Goal: Information Seeking & Learning: Check status

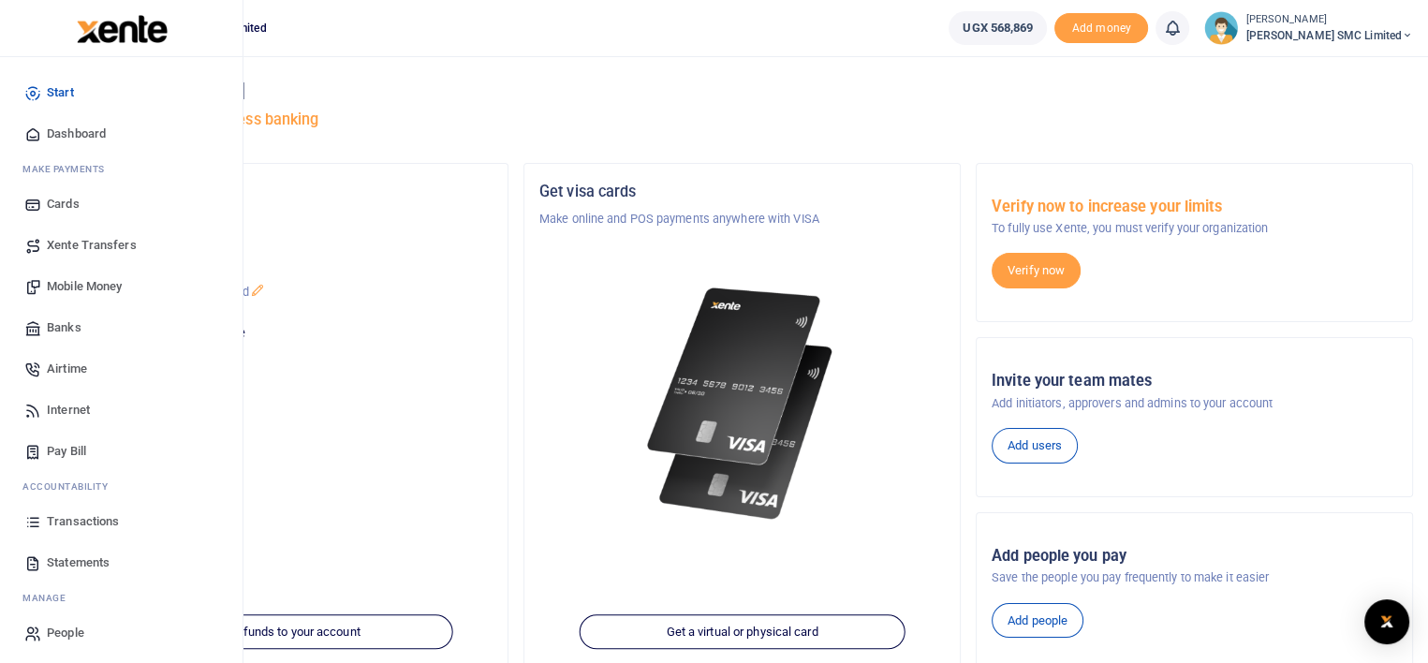
click at [82, 509] on link "Transactions" at bounding box center [121, 521] width 213 height 41
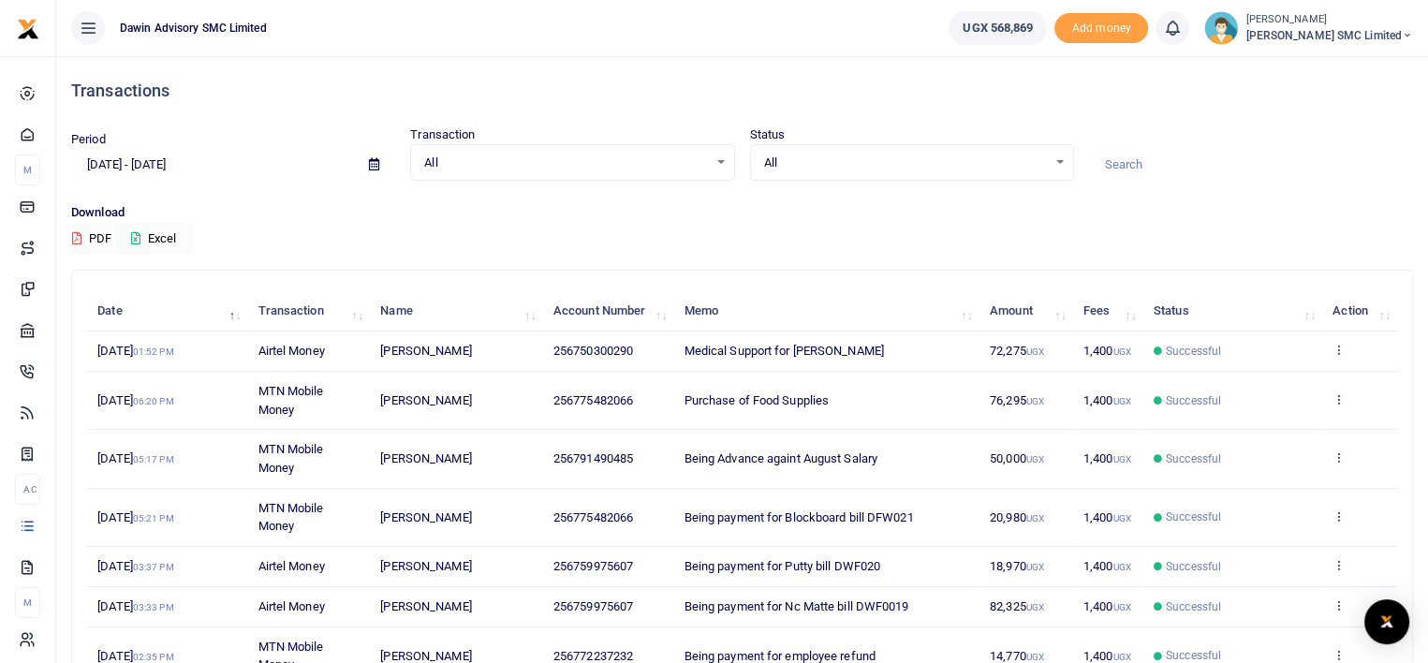
click at [1401, 542] on div "Search: Date Transaction Name Account Number Memo Amount Fees Status Action 17t…" at bounding box center [742, 590] width 1340 height 639
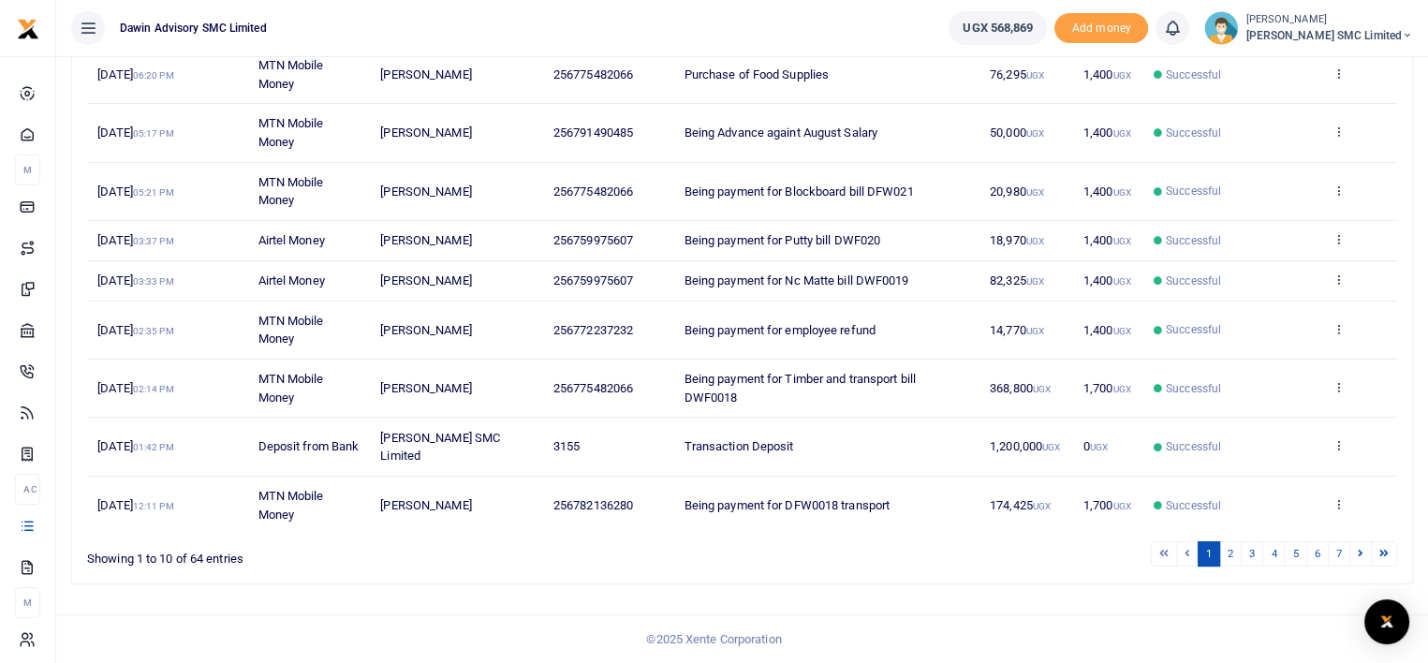
scroll to position [341, 0]
click at [1229, 558] on link "2" at bounding box center [1230, 553] width 22 height 25
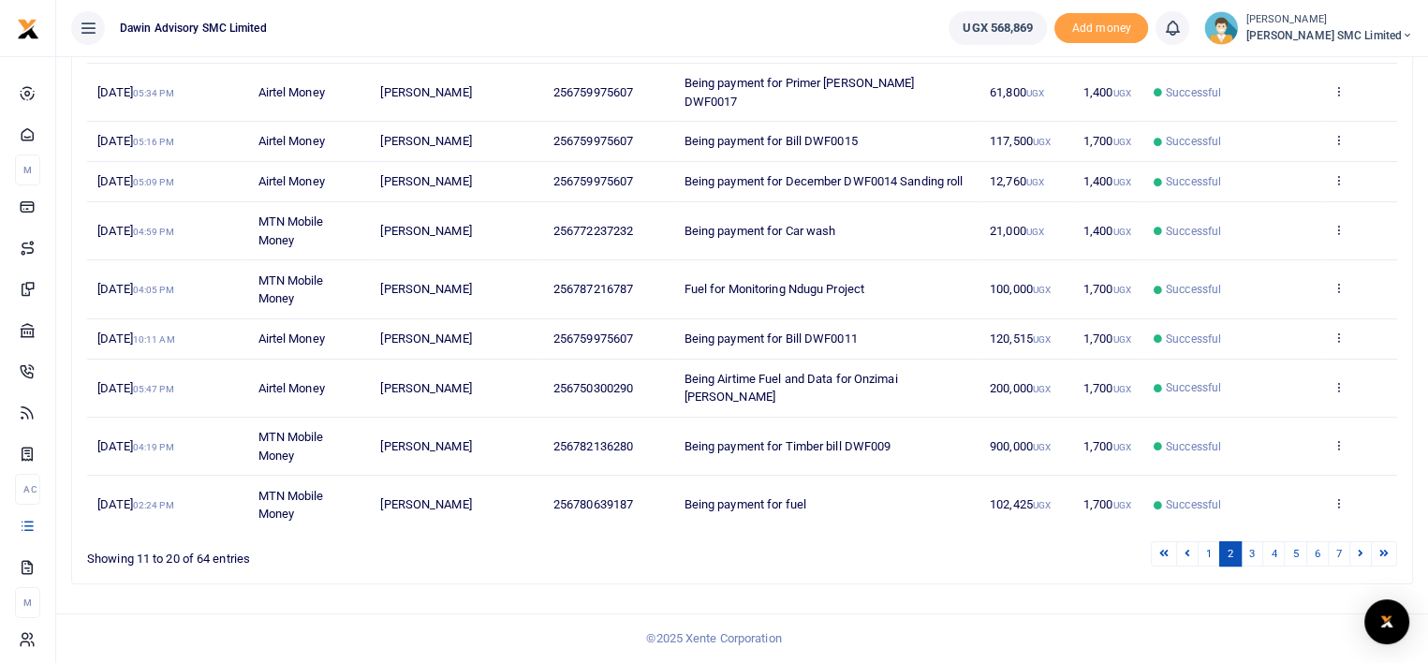
scroll to position [304, 0]
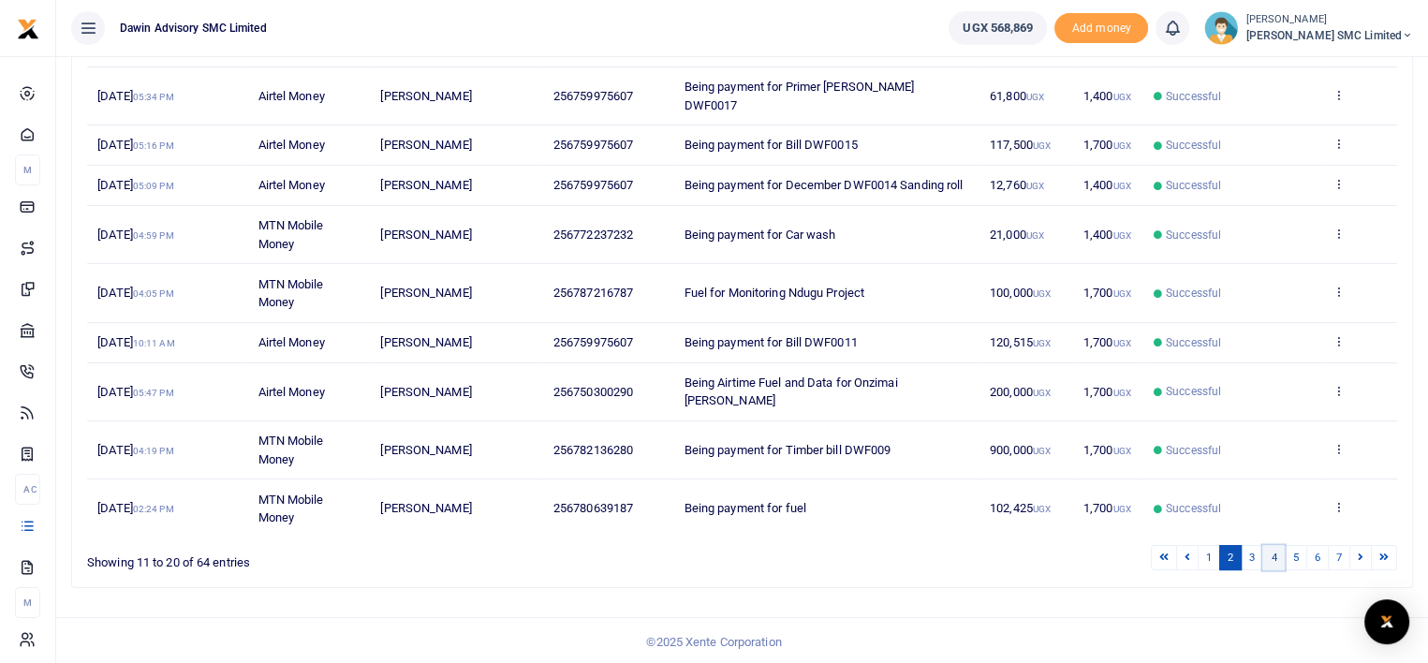
click at [1277, 556] on link "4" at bounding box center [1273, 557] width 22 height 25
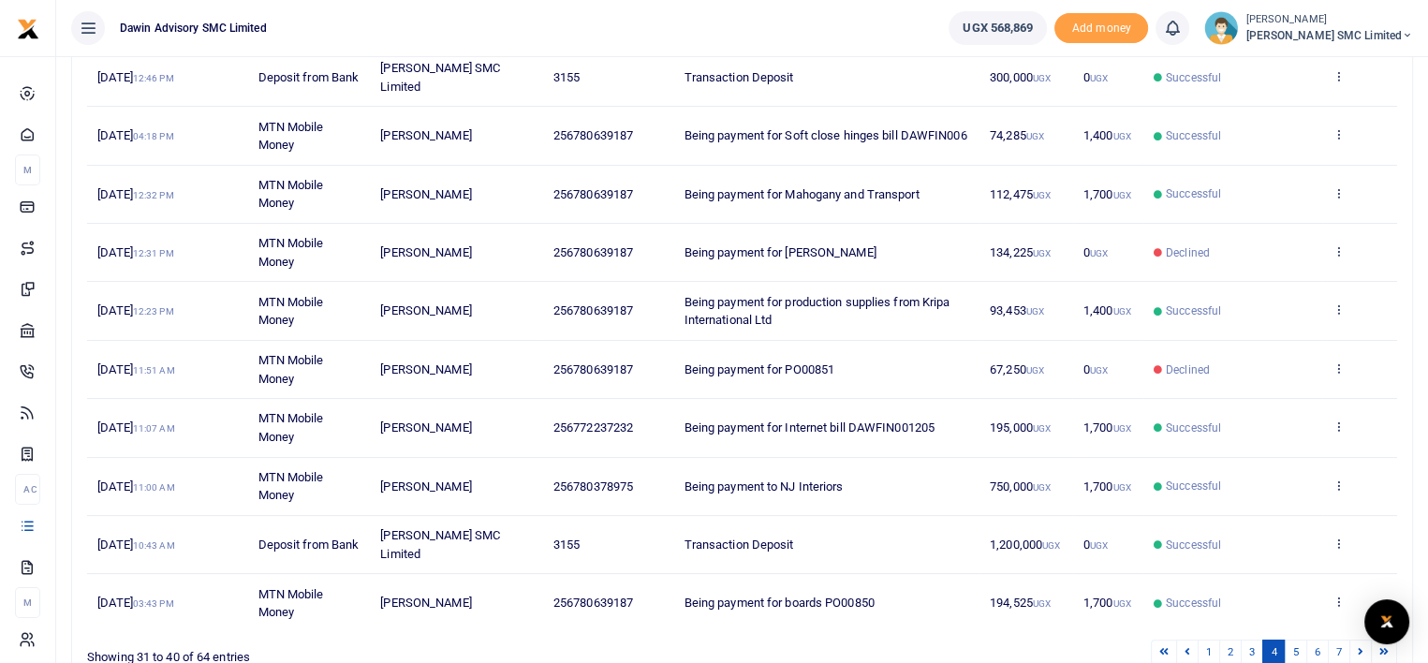
scroll to position [396, 0]
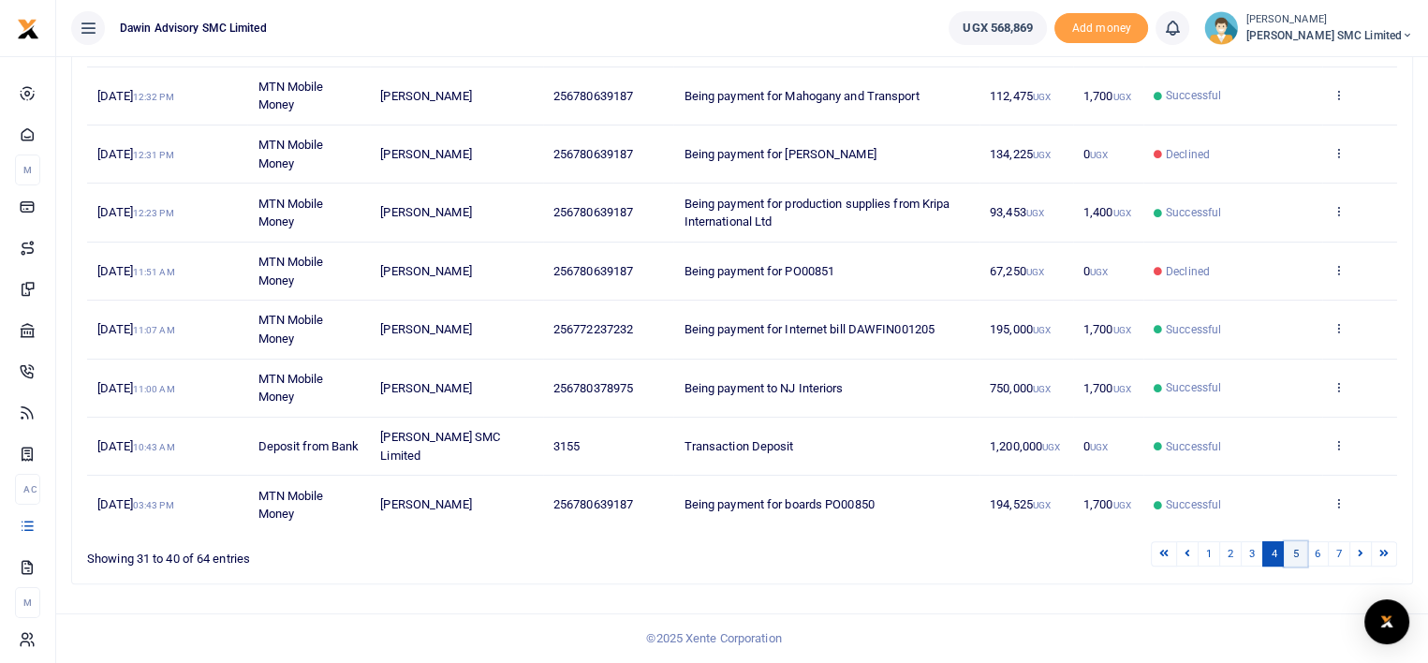
click at [1297, 553] on link "5" at bounding box center [1295, 553] width 22 height 25
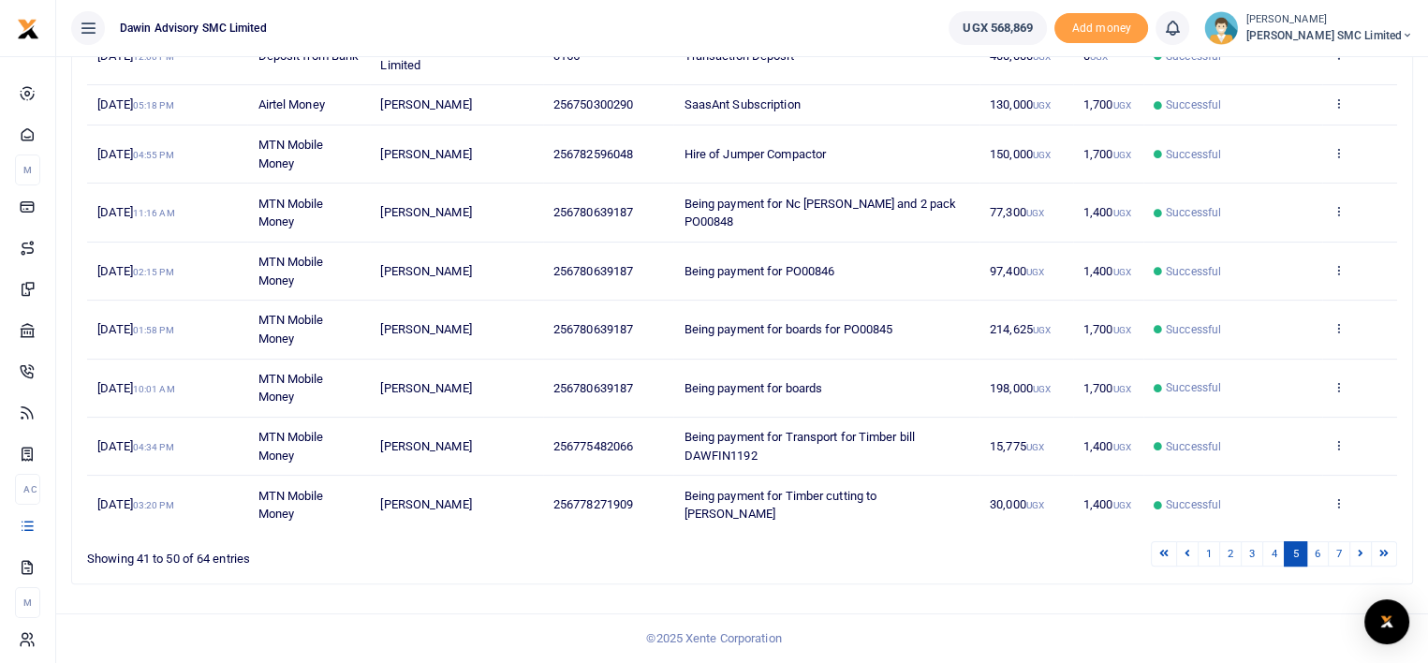
scroll to position [360, 0]
click at [1325, 552] on link "6" at bounding box center [1317, 553] width 22 height 25
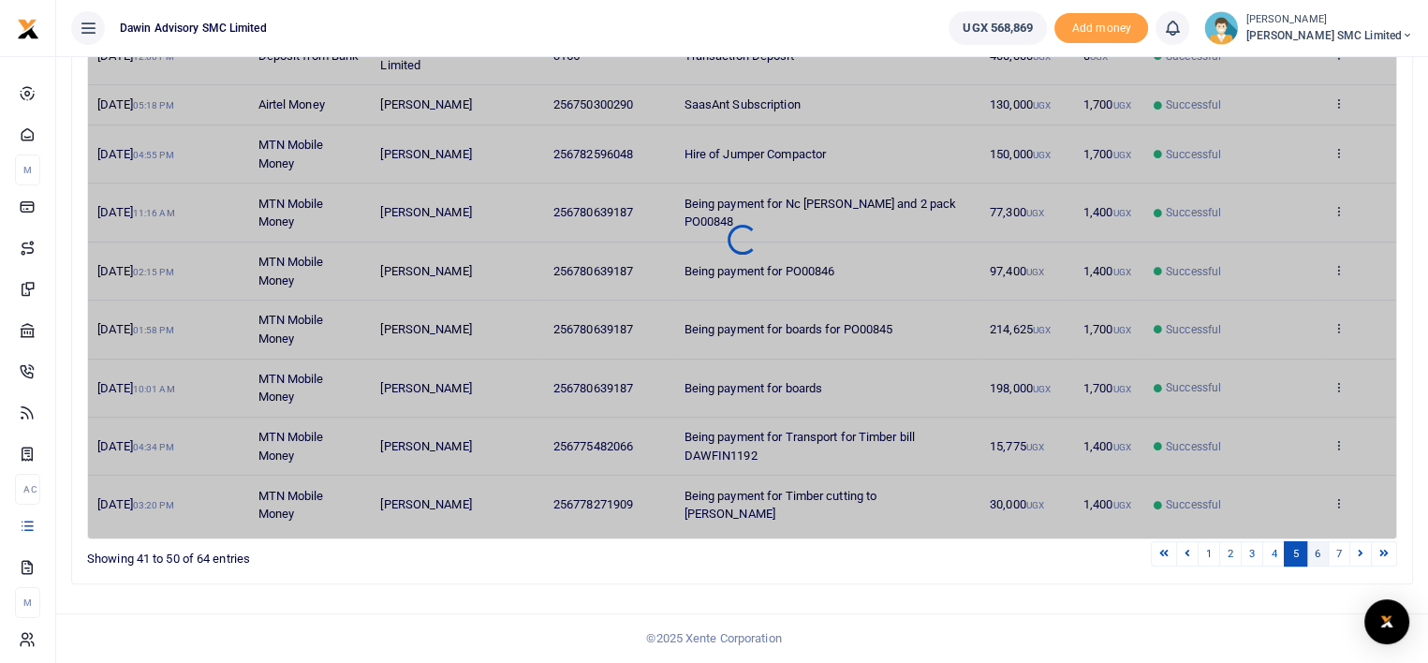
scroll to position [231, 0]
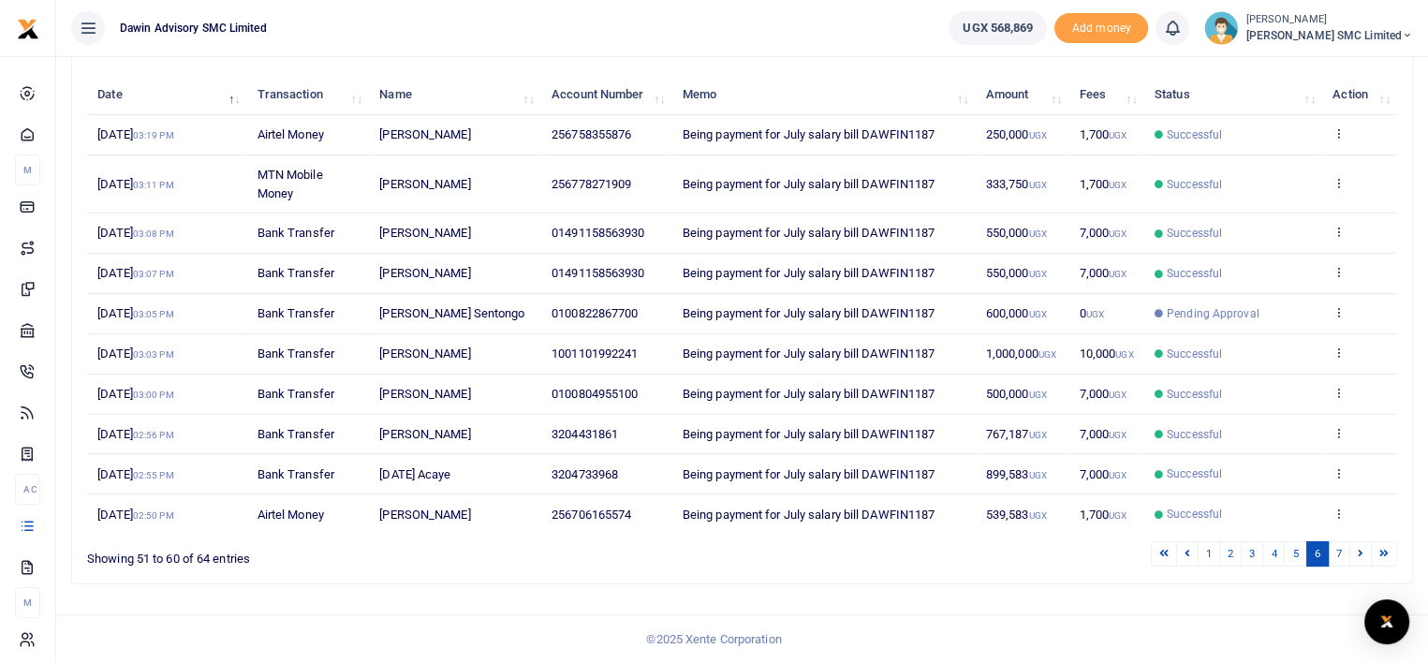
click at [1393, 164] on td "View details Send again" at bounding box center [1359, 184] width 75 height 58
click at [1291, 550] on link "5" at bounding box center [1295, 553] width 22 height 25
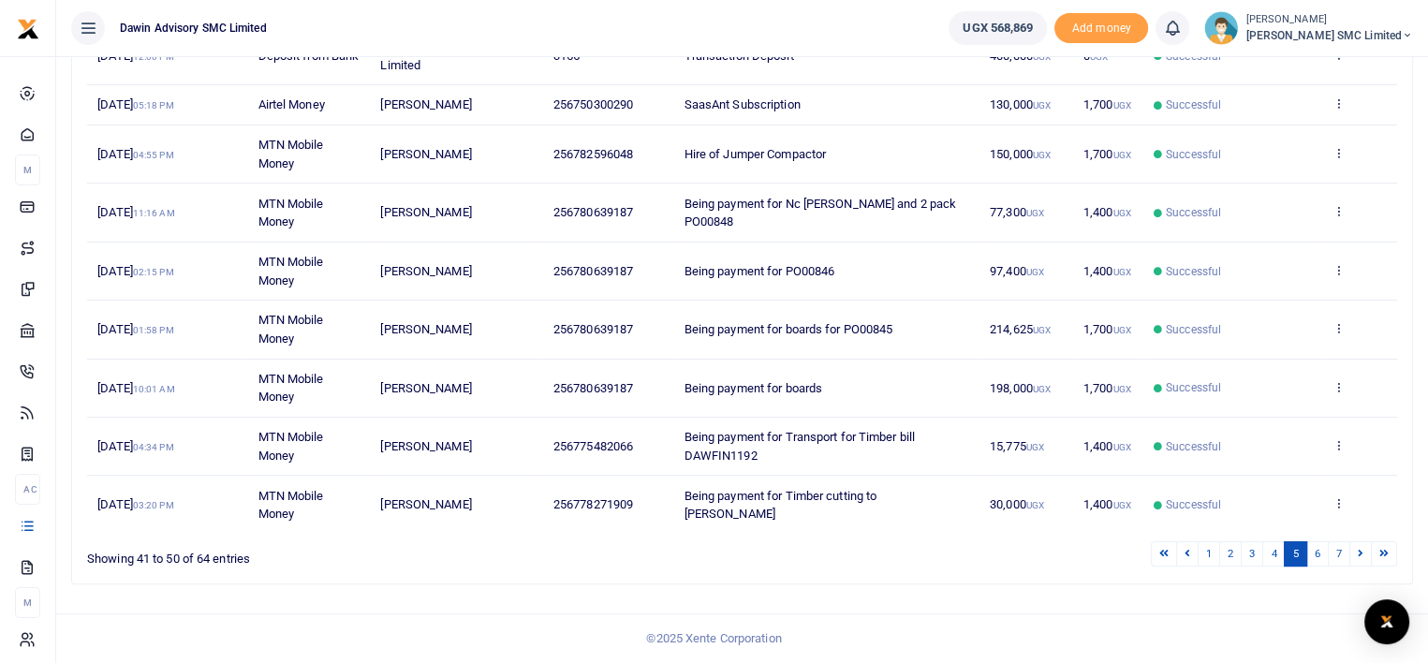
scroll to position [360, 0]
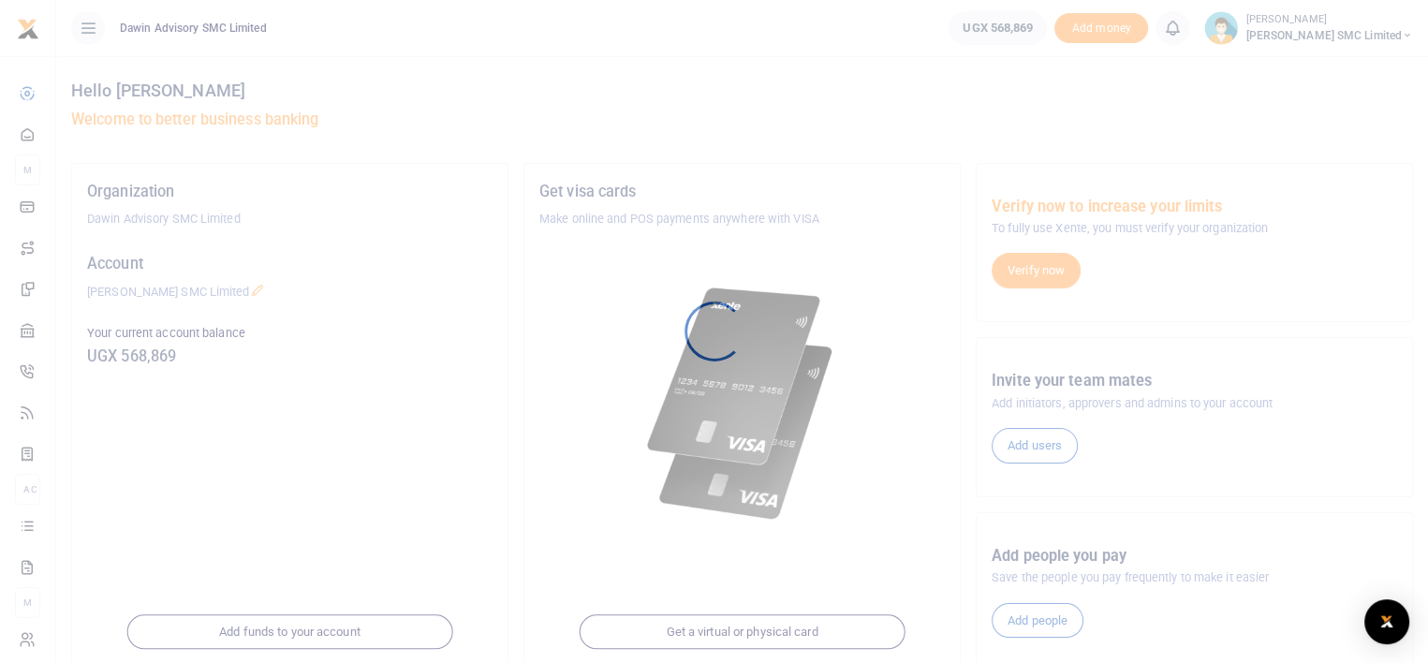
click at [737, 441] on div at bounding box center [714, 331] width 1428 height 663
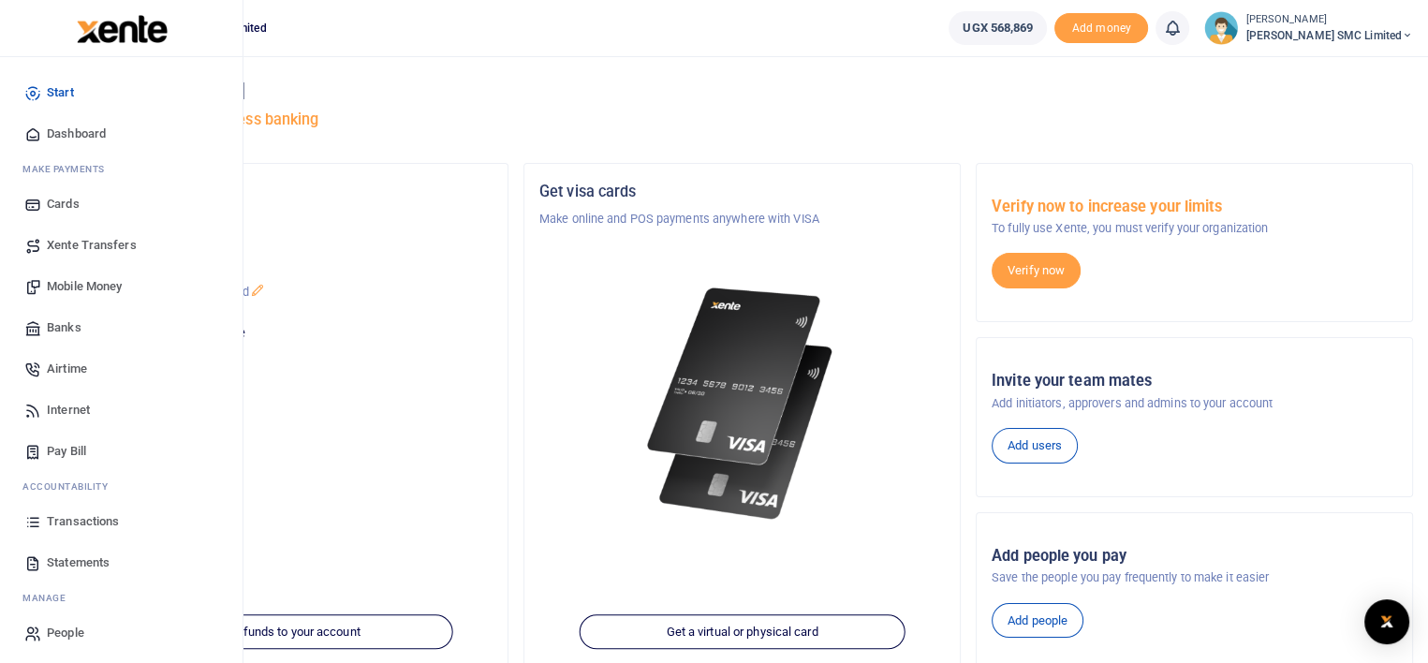
click at [85, 523] on span "Transactions" at bounding box center [83, 521] width 72 height 19
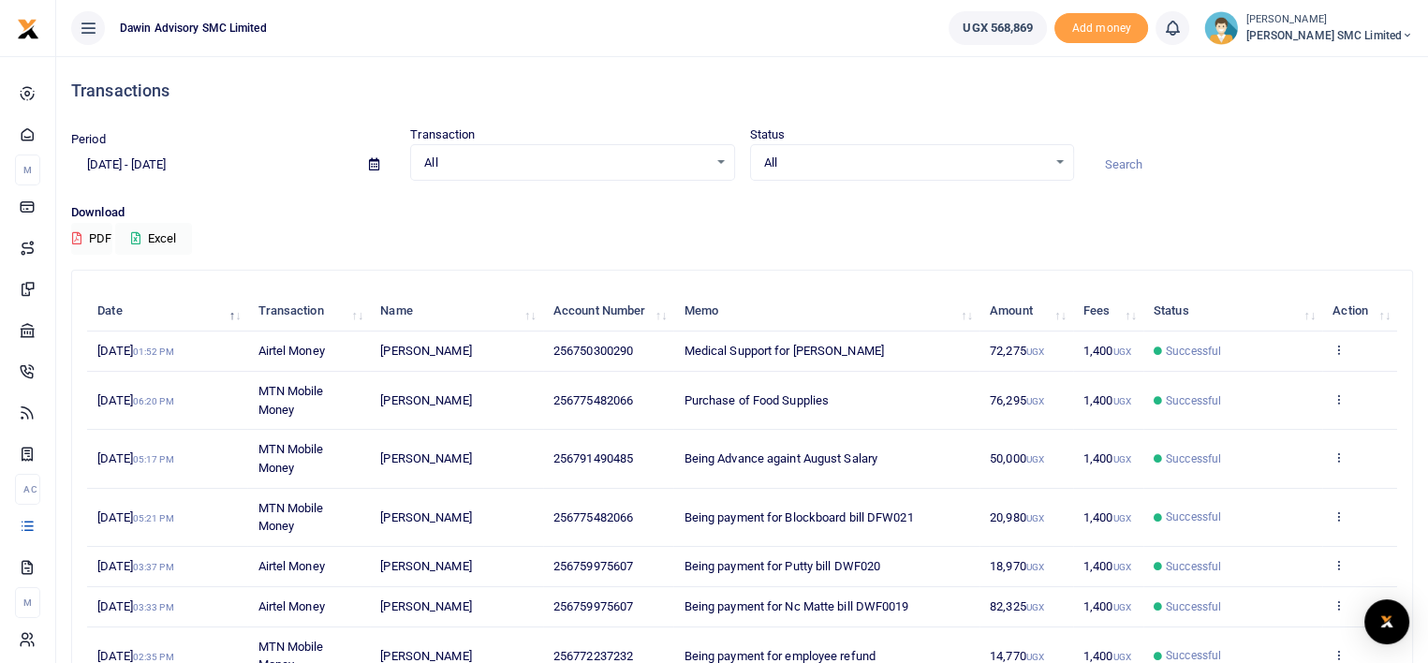
click at [815, 295] on th "Memo" at bounding box center [825, 311] width 305 height 40
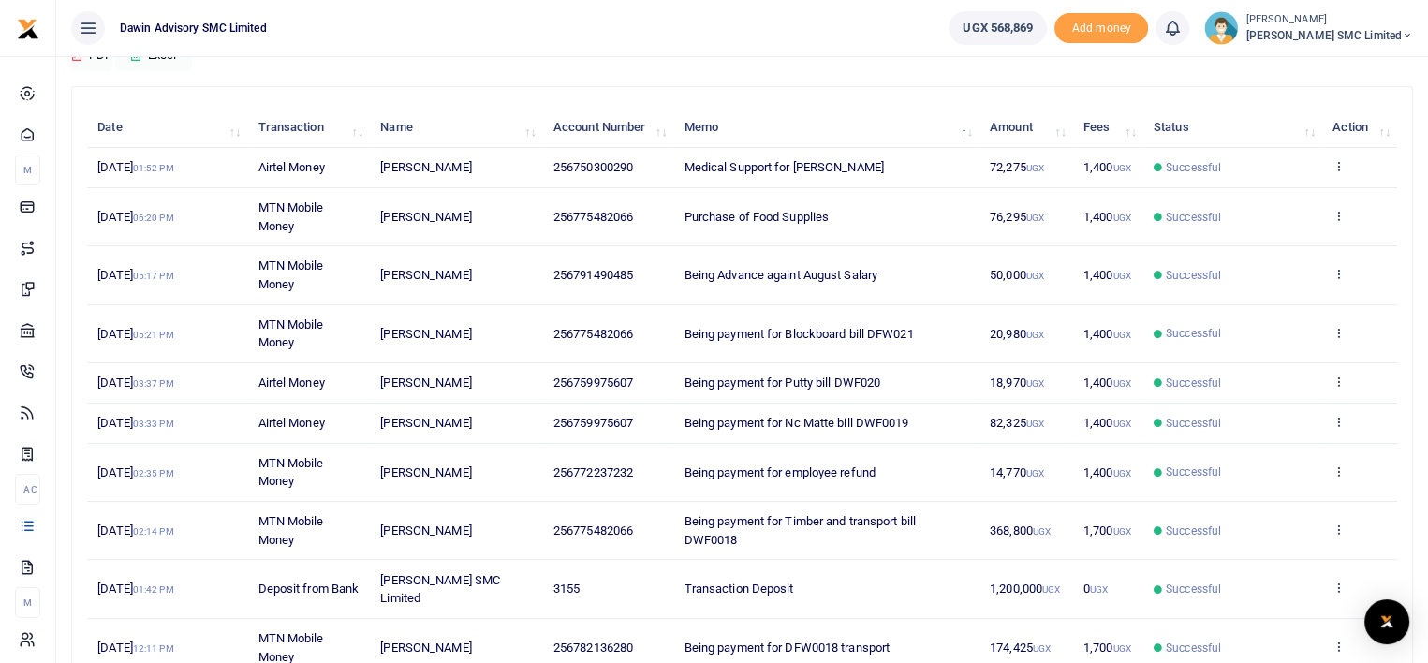
scroll to position [341, 0]
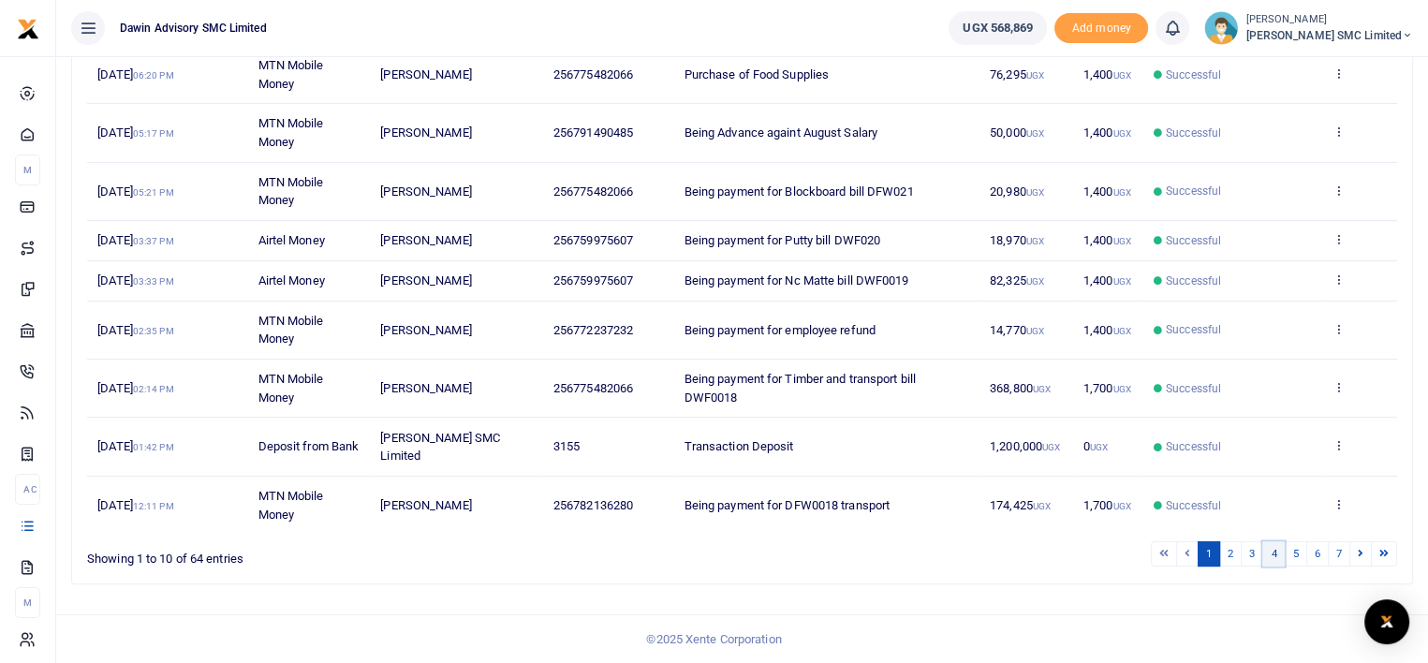
click at [1281, 553] on link "4" at bounding box center [1273, 553] width 22 height 25
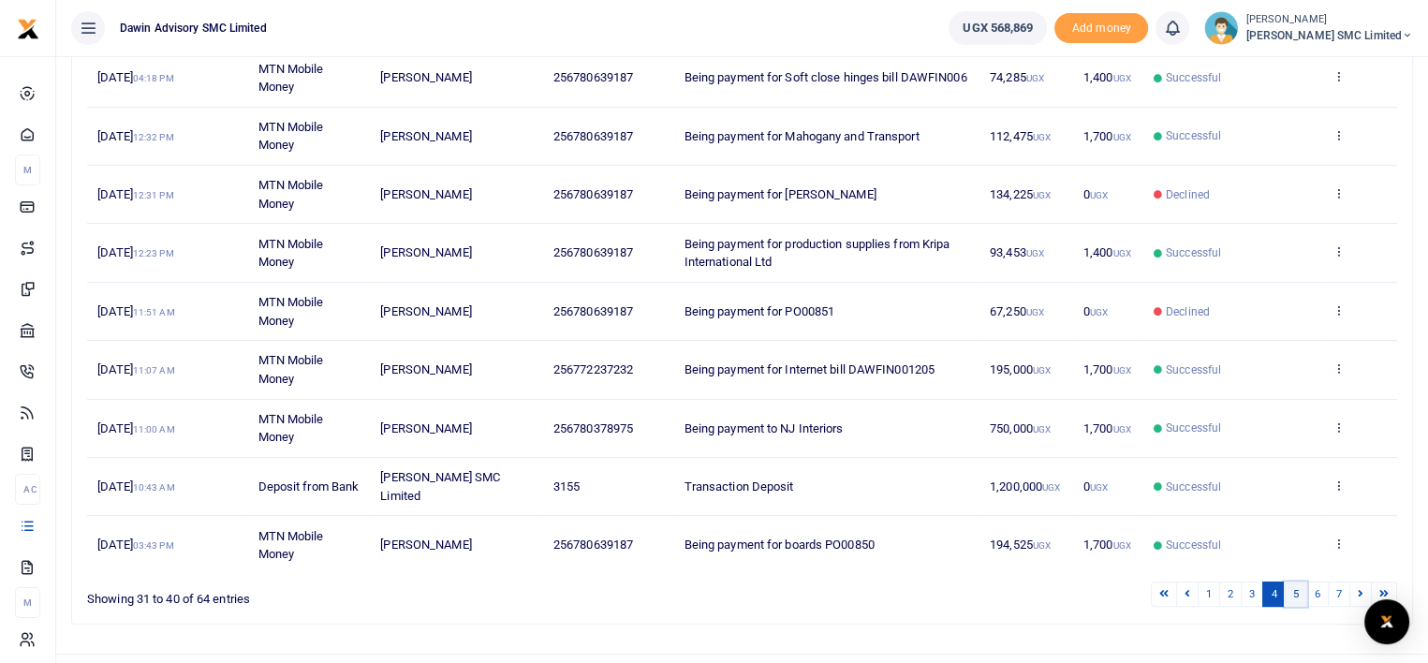
click at [1296, 607] on link "5" at bounding box center [1295, 594] width 22 height 25
